Goal: Register for event/course

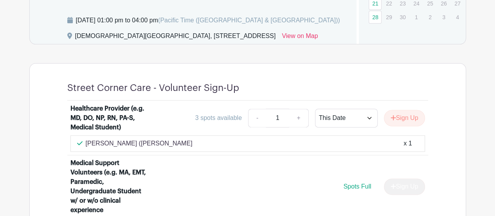
scroll to position [391, 0]
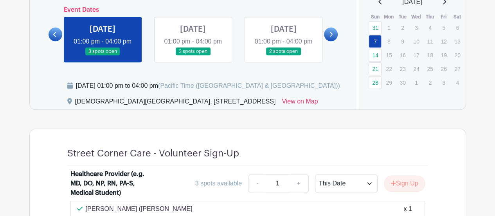
click at [331, 36] on icon at bounding box center [331, 34] width 4 height 6
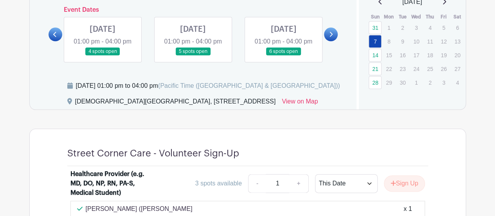
click at [331, 36] on icon at bounding box center [331, 34] width 4 height 6
click at [283, 56] on link at bounding box center [283, 56] width 0 height 0
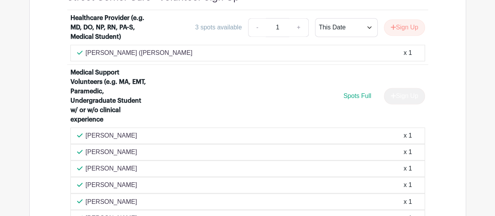
scroll to position [548, 0]
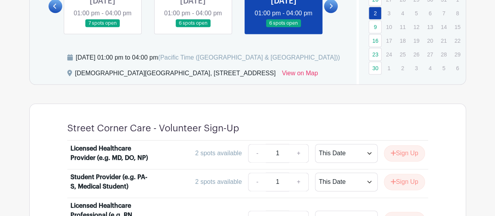
scroll to position [421, 0]
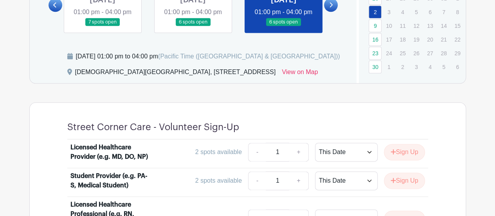
drag, startPoint x: 181, startPoint y: 79, endPoint x: 285, endPoint y: 82, distance: 103.4
click at [276, 80] on div "[DEMOGRAPHIC_DATA][GEOGRAPHIC_DATA], [STREET_ADDRESS]" at bounding box center [175, 73] width 201 height 13
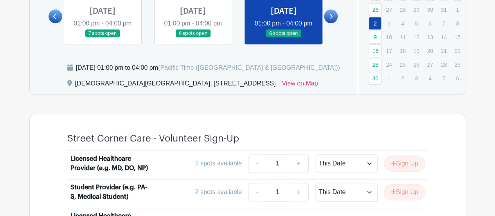
scroll to position [342, 0]
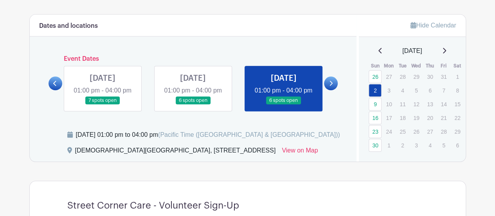
click at [193, 105] on link at bounding box center [193, 105] width 0 height 0
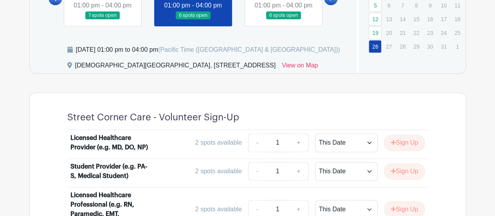
scroll to position [382, 0]
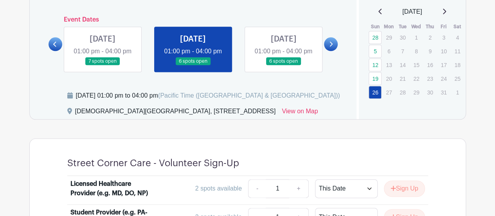
click at [103, 65] on link at bounding box center [103, 65] width 0 height 0
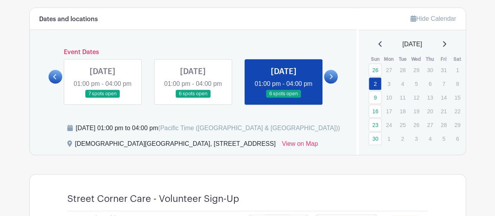
scroll to position [342, 0]
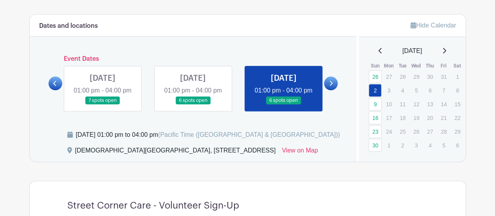
click at [103, 105] on link at bounding box center [103, 105] width 0 height 0
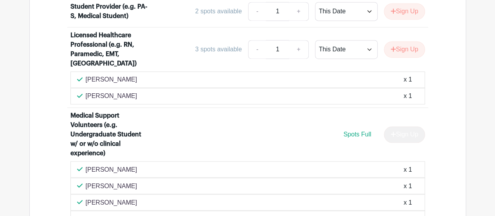
scroll to position [577, 0]
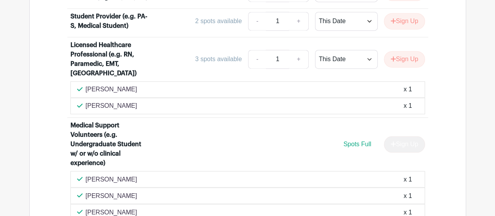
drag, startPoint x: 134, startPoint y: 103, endPoint x: 71, endPoint y: 97, distance: 62.8
click at [71, 97] on div "[PERSON_NAME] x 1" at bounding box center [247, 105] width 355 height 16
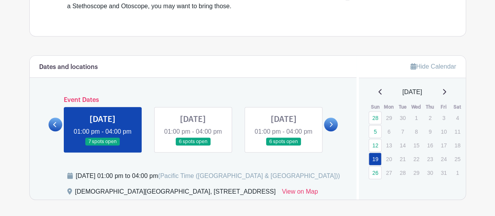
scroll to position [382, 0]
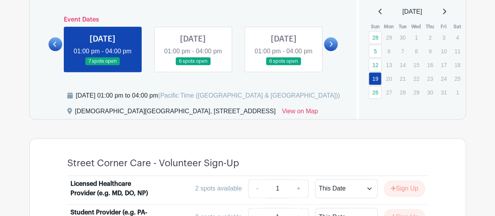
click at [58, 51] on link at bounding box center [56, 44] width 14 height 14
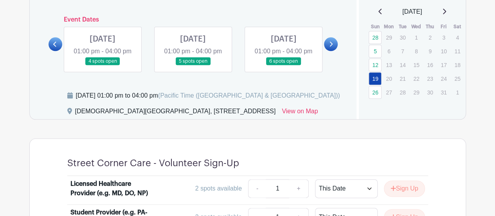
click at [103, 65] on link at bounding box center [103, 65] width 0 height 0
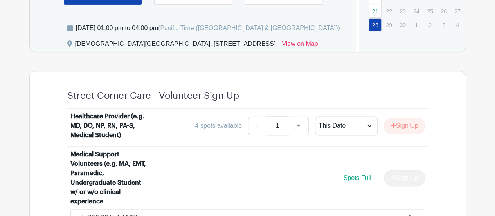
scroll to position [264, 0]
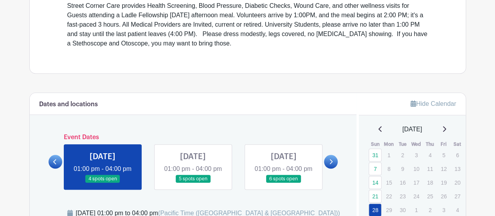
click at [193, 183] on link at bounding box center [193, 183] width 0 height 0
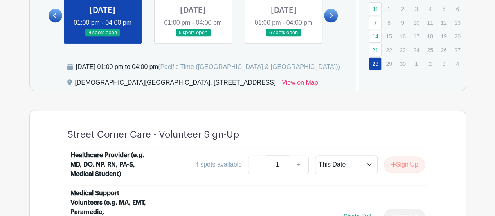
scroll to position [421, 0]
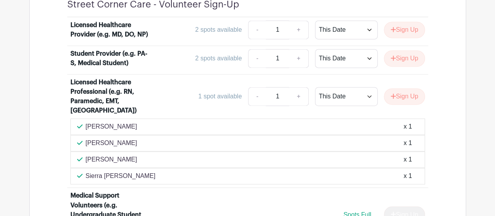
scroll to position [577, 0]
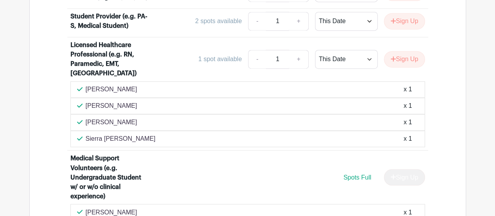
drag, startPoint x: 126, startPoint y: 105, endPoint x: 85, endPoint y: 111, distance: 41.6
click at [85, 111] on div "[PERSON_NAME] x 1" at bounding box center [247, 105] width 355 height 16
copy p "[PERSON_NAME]"
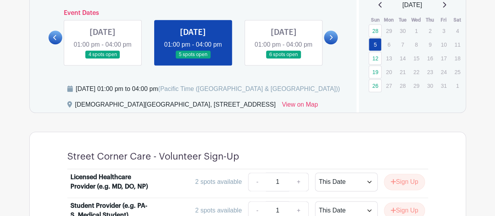
scroll to position [389, 0]
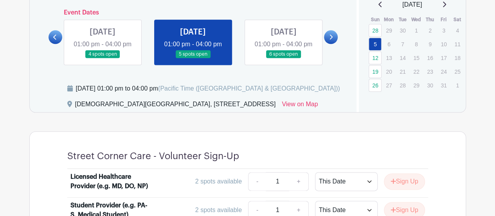
click at [56, 40] on icon at bounding box center [55, 37] width 4 height 6
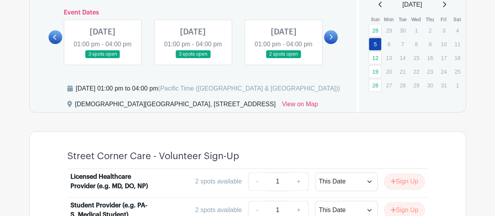
click at [193, 58] on link at bounding box center [193, 58] width 0 height 0
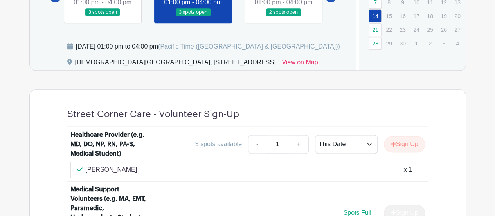
scroll to position [388, 0]
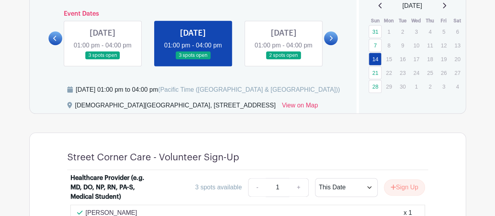
click at [103, 59] on link at bounding box center [103, 59] width 0 height 0
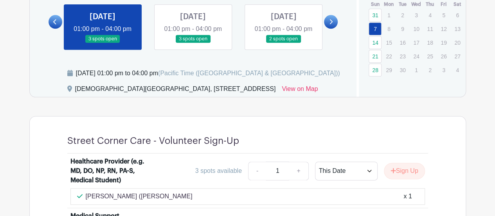
scroll to position [387, 0]
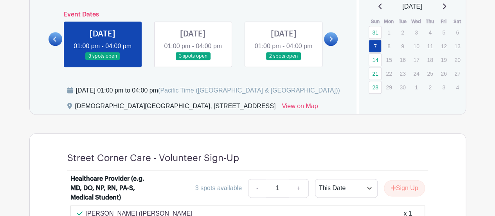
click at [283, 60] on link at bounding box center [283, 60] width 0 height 0
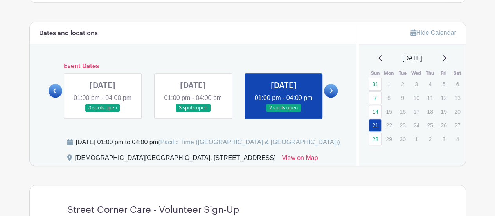
scroll to position [341, 0]
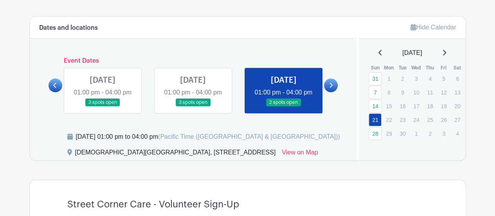
click at [335, 87] on link at bounding box center [331, 85] width 14 height 14
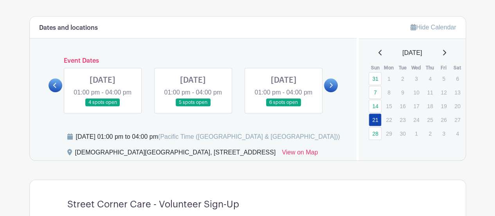
click at [103, 106] on link at bounding box center [103, 106] width 0 height 0
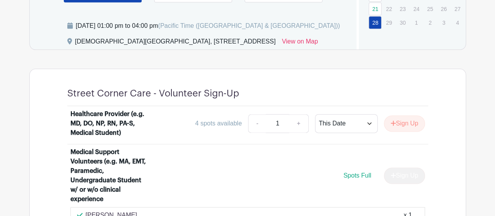
scroll to position [341, 0]
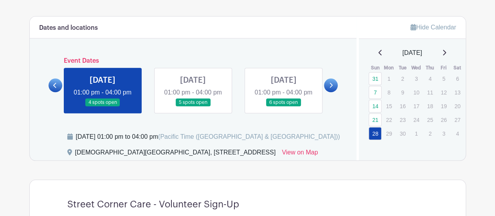
click at [193, 106] on link at bounding box center [193, 106] width 0 height 0
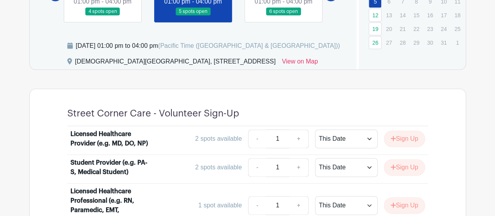
scroll to position [419, 0]
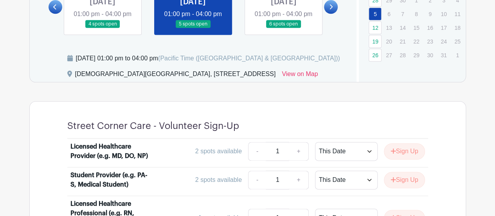
drag, startPoint x: 178, startPoint y: 82, endPoint x: 285, endPoint y: 85, distance: 106.5
click at [276, 82] on div "[DEMOGRAPHIC_DATA][GEOGRAPHIC_DATA], [STREET_ADDRESS]" at bounding box center [175, 75] width 201 height 13
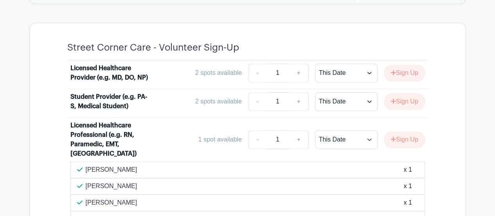
scroll to position [575, 0]
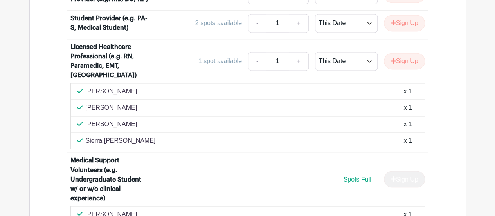
drag, startPoint x: 135, startPoint y: 136, endPoint x: 83, endPoint y: 137, distance: 51.7
click at [83, 137] on div "Sierra [PERSON_NAME] x 1" at bounding box center [247, 140] width 341 height 9
copy p "Sierra [PERSON_NAME]"
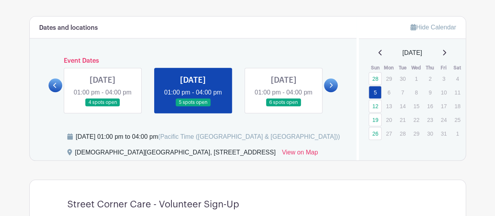
scroll to position [341, 0]
click at [283, 106] on link at bounding box center [283, 106] width 0 height 0
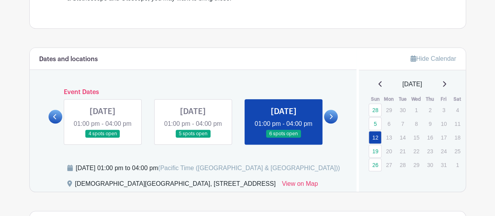
scroll to position [316, 0]
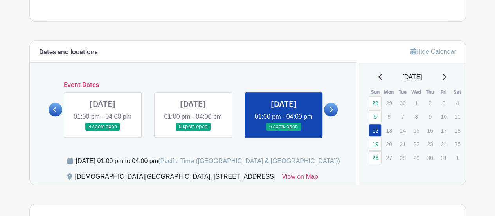
click at [333, 116] on link at bounding box center [331, 110] width 14 height 14
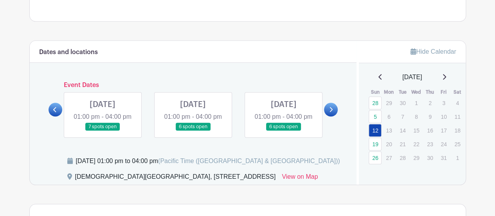
click at [103, 131] on link at bounding box center [103, 131] width 0 height 0
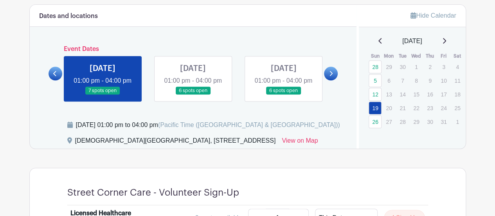
scroll to position [351, 0]
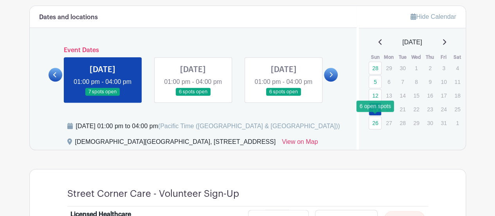
click at [377, 117] on link "26" at bounding box center [375, 122] width 13 height 13
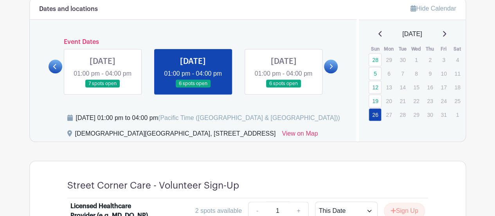
scroll to position [353, 0]
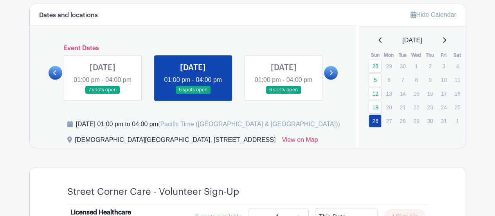
click at [283, 94] on link at bounding box center [283, 94] width 0 height 0
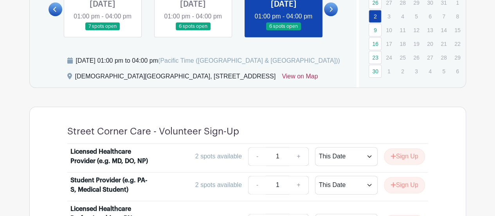
scroll to position [385, 0]
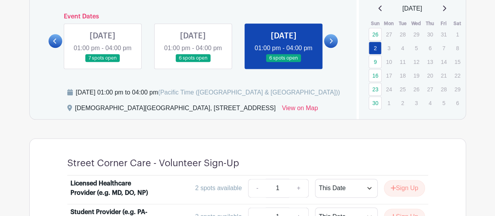
click at [445, 20] on th "Fri" at bounding box center [444, 24] width 14 height 8
click at [446, 10] on icon at bounding box center [444, 8] width 4 height 6
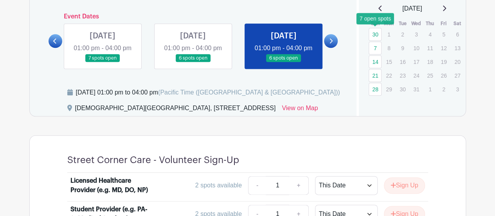
click at [375, 34] on link "30" at bounding box center [375, 34] width 13 height 13
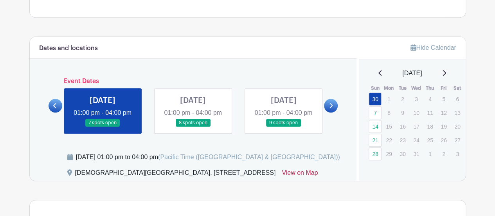
scroll to position [320, 0]
